Goal: Check status: Check status

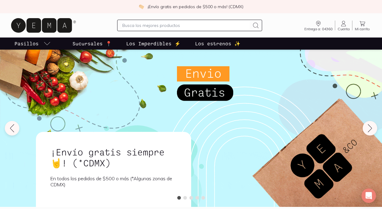
click at [337, 27] on span "Cuenta" at bounding box center [343, 29] width 12 height 4
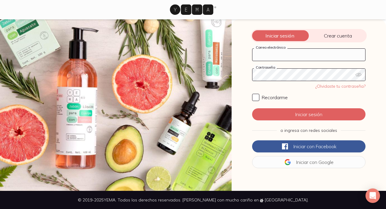
click at [310, 55] on input "Correo electrónico" at bounding box center [309, 55] width 113 height 12
type input "[PERSON_NAME][EMAIL_ADDRESS][PERSON_NAME][PERSON_NAME][DOMAIN_NAME]"
click at [318, 161] on button "Iniciar con Google" at bounding box center [308, 162] width 113 height 12
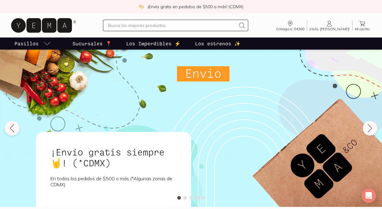
click at [185, 22] on input "text" at bounding box center [171, 25] width 127 height 7
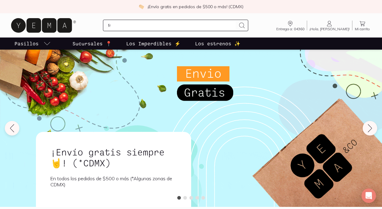
type input "f"
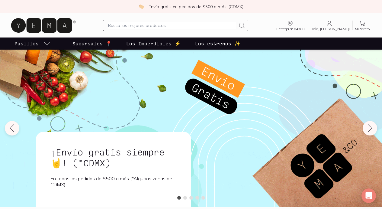
type input "a"
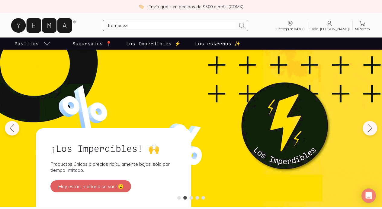
type input "frambueza"
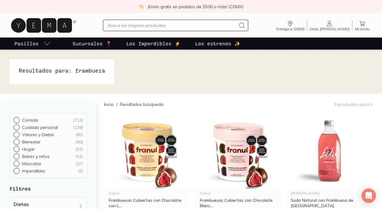
click at [175, 24] on input "text" at bounding box center [171, 25] width 127 height 7
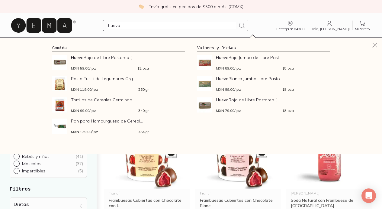
click at [74, 45] on h4 "Comida" at bounding box center [118, 48] width 133 height 8
click at [123, 27] on input "huevo" at bounding box center [171, 25] width 127 height 7
drag, startPoint x: 125, startPoint y: 27, endPoint x: 116, endPoint y: 27, distance: 8.8
click at [116, 27] on input "huevo" at bounding box center [171, 25] width 127 height 7
click at [113, 27] on input "huevo" at bounding box center [171, 25] width 127 height 7
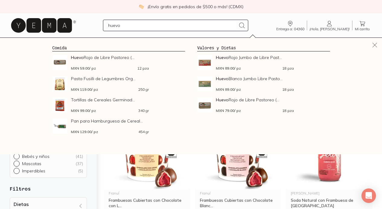
click at [113, 27] on input "huevo" at bounding box center [171, 25] width 127 height 7
click at [129, 25] on input "huevo" at bounding box center [171, 25] width 127 height 7
drag, startPoint x: 129, startPoint y: 25, endPoint x: 120, endPoint y: 25, distance: 10.0
click at [120, 25] on input "huevo" at bounding box center [171, 25] width 127 height 7
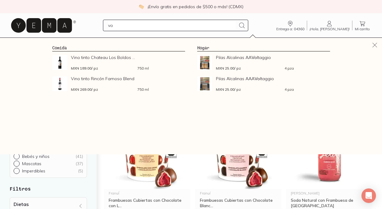
type input "v"
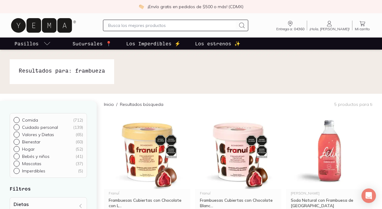
click at [114, 24] on input "text" at bounding box center [171, 25] width 127 height 7
click at [330, 25] on link "¡Hola, [PERSON_NAME]! [PERSON_NAME]" at bounding box center [329, 25] width 45 height 11
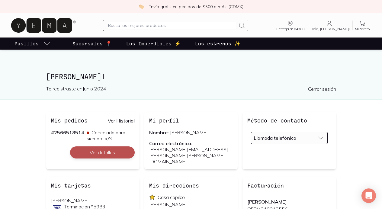
click at [116, 148] on button "Ver detalles" at bounding box center [102, 152] width 65 height 12
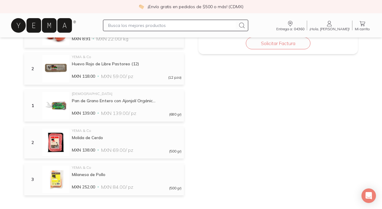
scroll to position [244, 0]
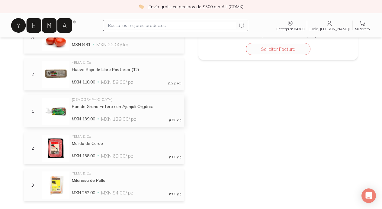
click at [172, 111] on div "Ezekiel Pan de Grano Entero con Ajonjolí Orgánic... Pan de Grano Entero con Ajo…" at bounding box center [127, 110] width 110 height 27
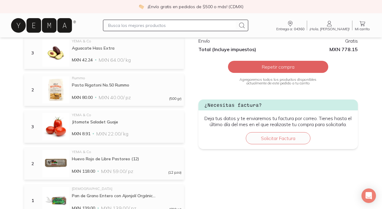
scroll to position [152, 0]
